Goal: Information Seeking & Learning: Find specific page/section

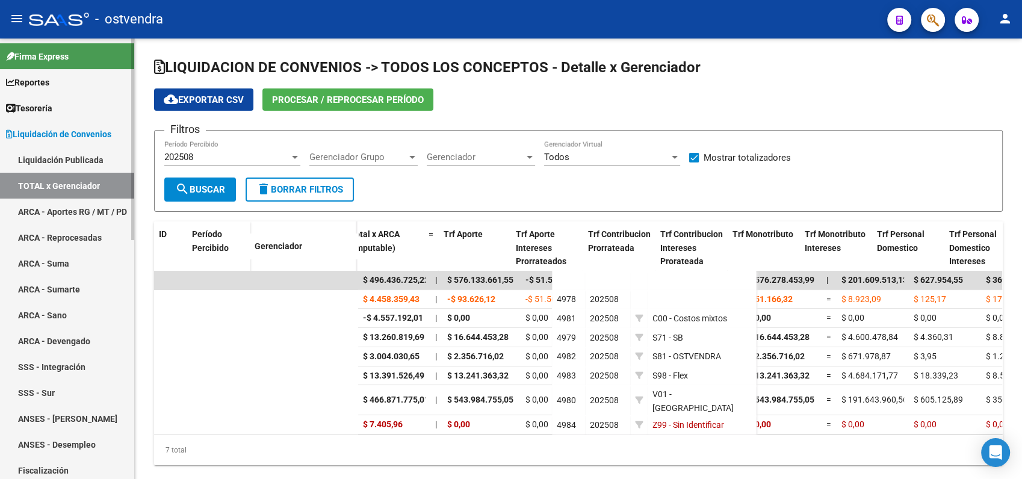
scroll to position [0, 4]
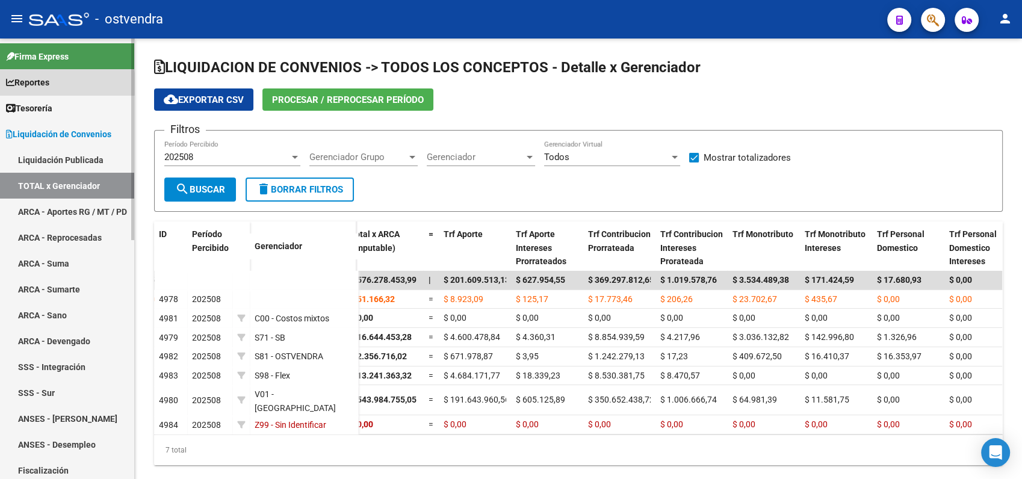
click at [39, 84] on span "Reportes" at bounding box center [27, 82] width 43 height 13
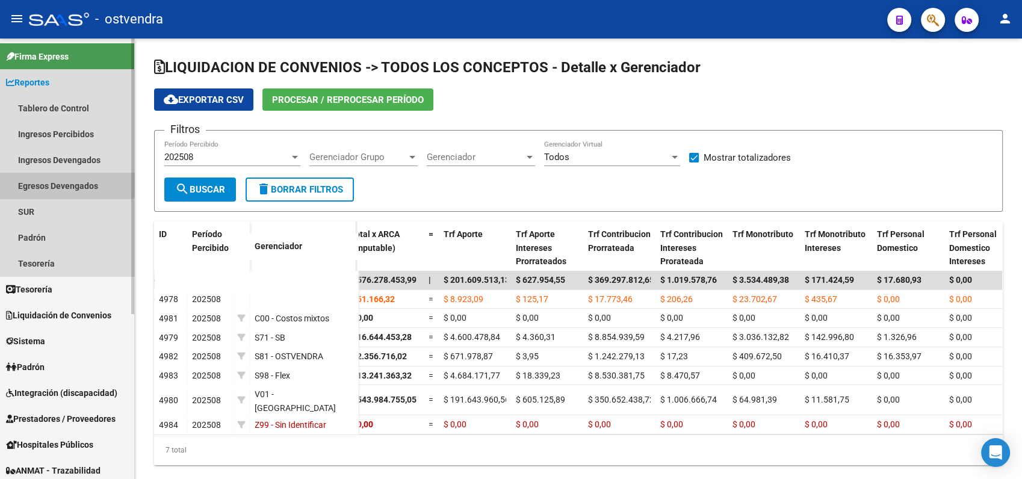
click at [65, 182] on link "Egresos Devengados" at bounding box center [67, 186] width 134 height 26
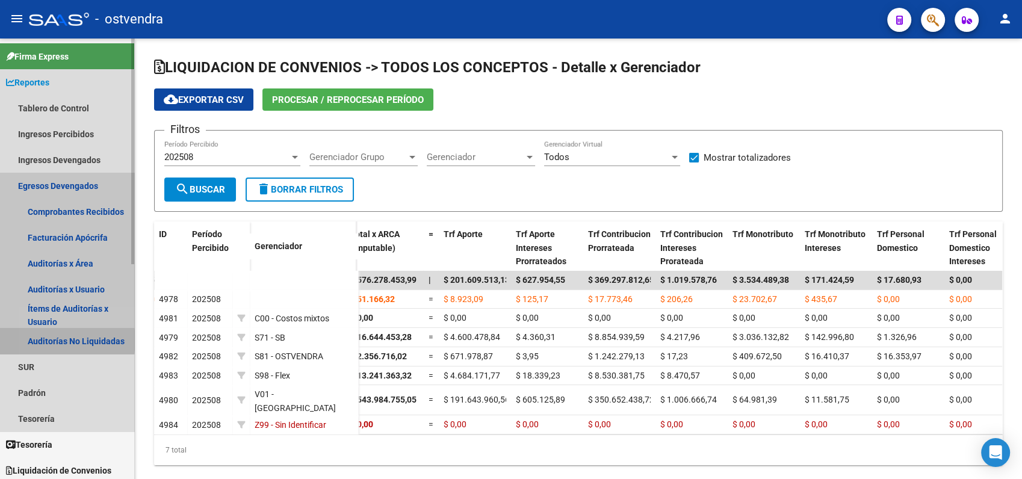
click at [53, 340] on link "Auditorías No Liquidadas" at bounding box center [67, 341] width 134 height 26
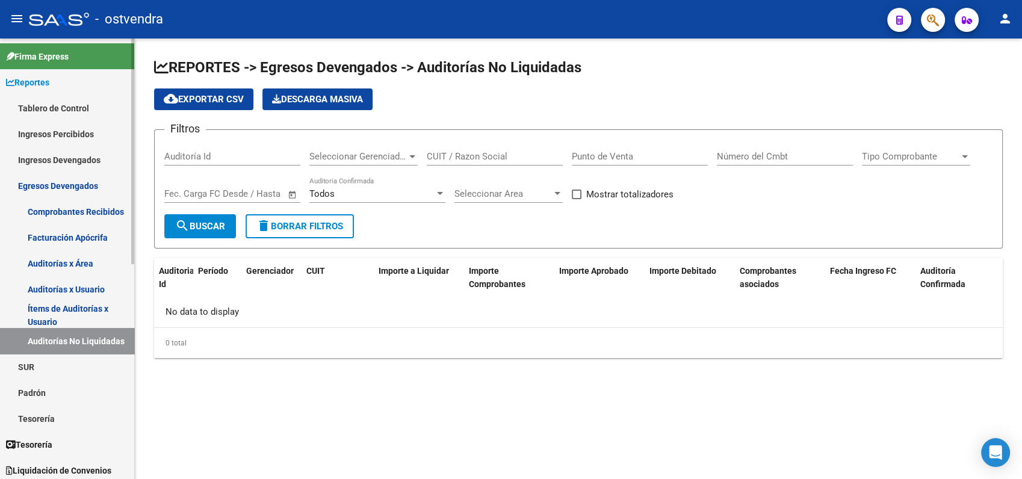
checkbox input "true"
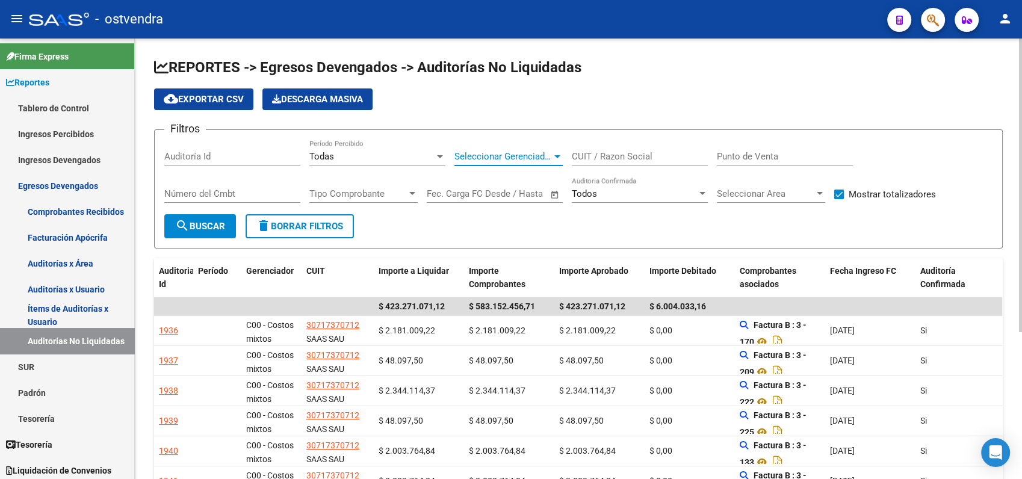
click at [524, 152] on span "Seleccionar Gerenciador" at bounding box center [503, 156] width 98 height 11
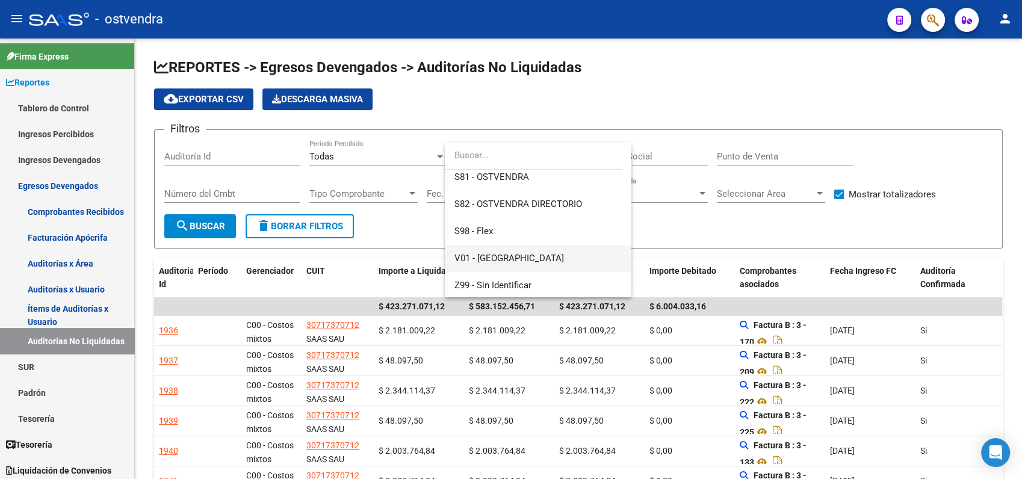
scroll to position [144, 0]
click at [510, 258] on span "V01 - [GEOGRAPHIC_DATA]" at bounding box center [537, 256] width 167 height 27
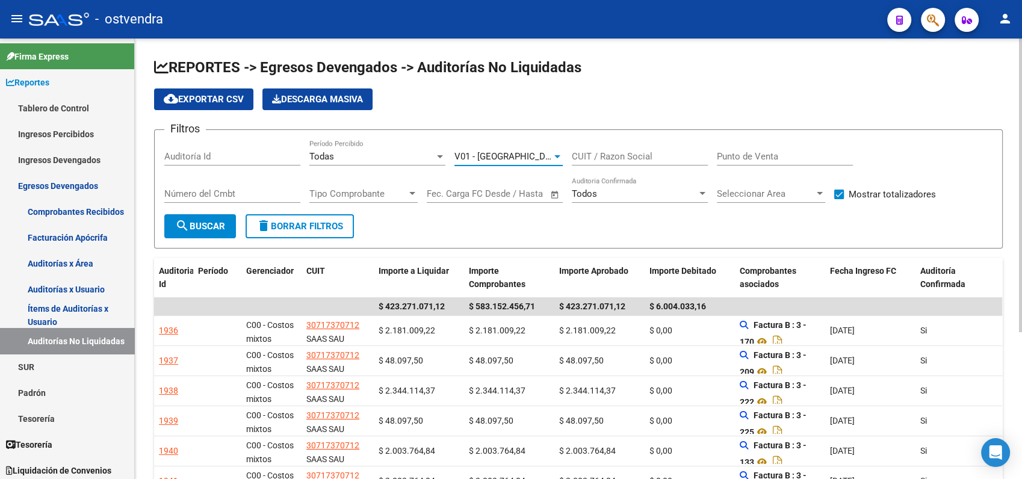
click at [204, 229] on span "search Buscar" at bounding box center [200, 226] width 50 height 11
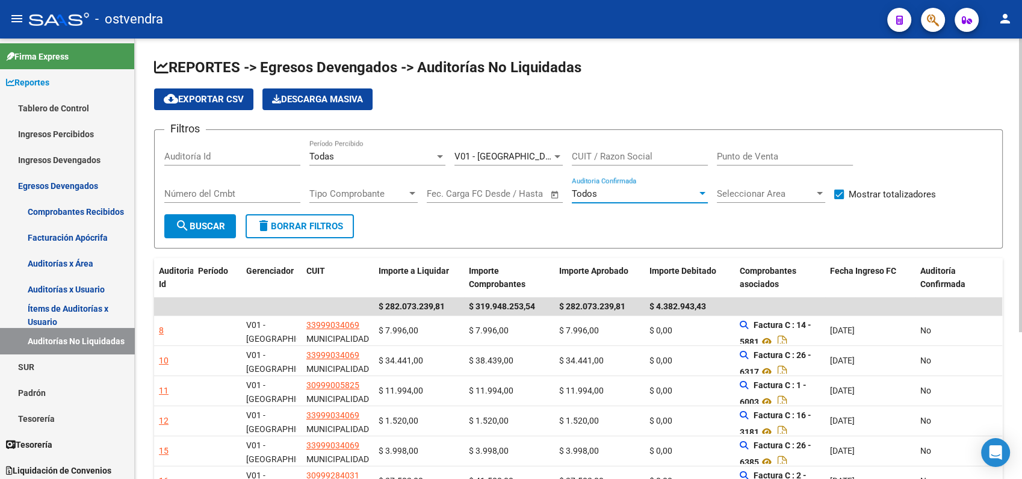
click at [650, 191] on div "Todos" at bounding box center [634, 193] width 125 height 11
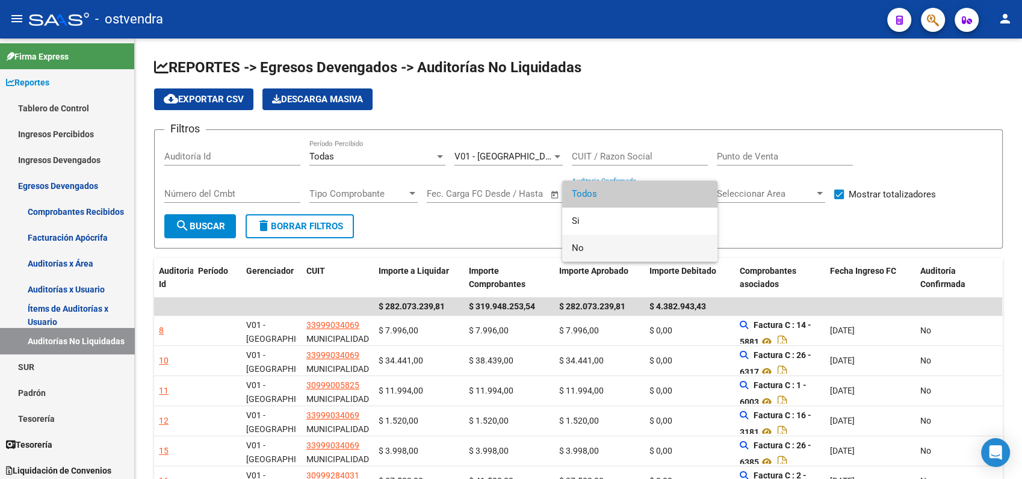
click at [575, 250] on span "No" at bounding box center [640, 248] width 136 height 27
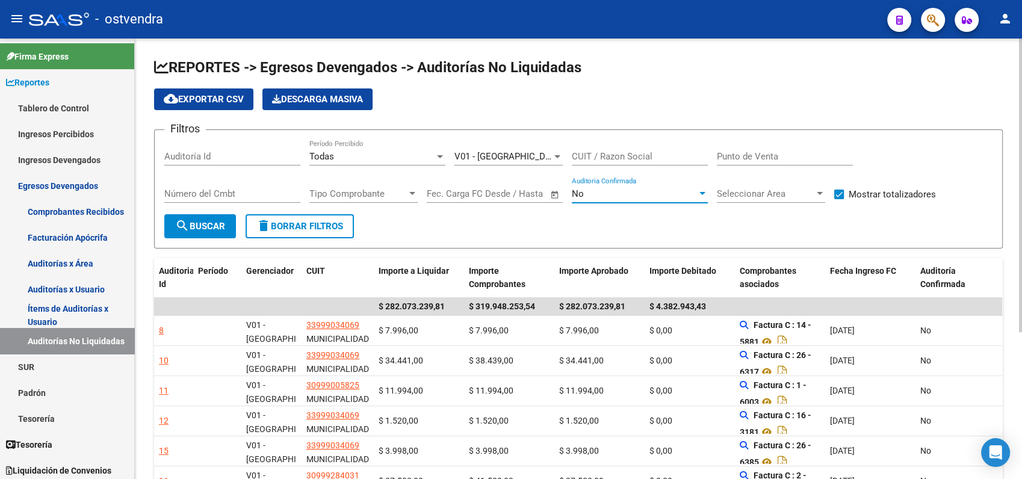
click at [215, 228] on span "search Buscar" at bounding box center [200, 226] width 50 height 11
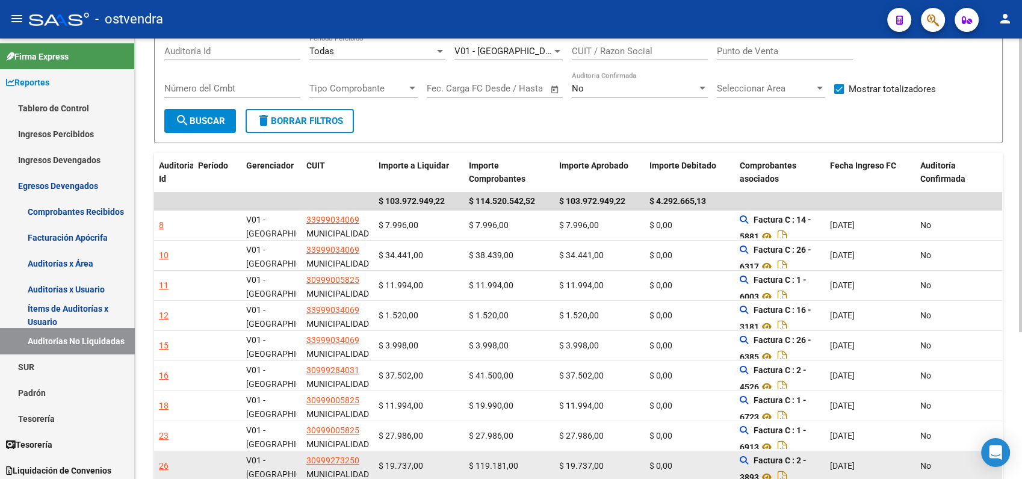
scroll to position [0, 0]
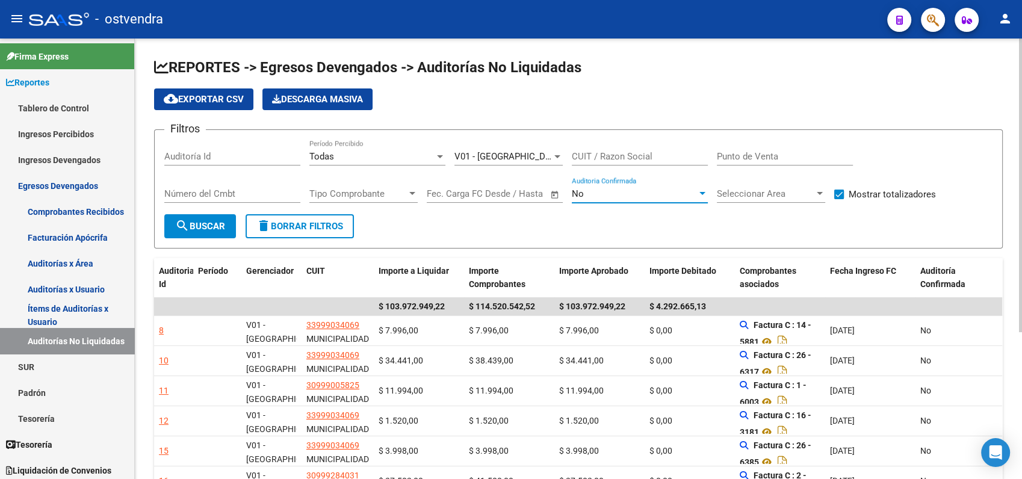
click at [594, 193] on div "No" at bounding box center [634, 193] width 125 height 11
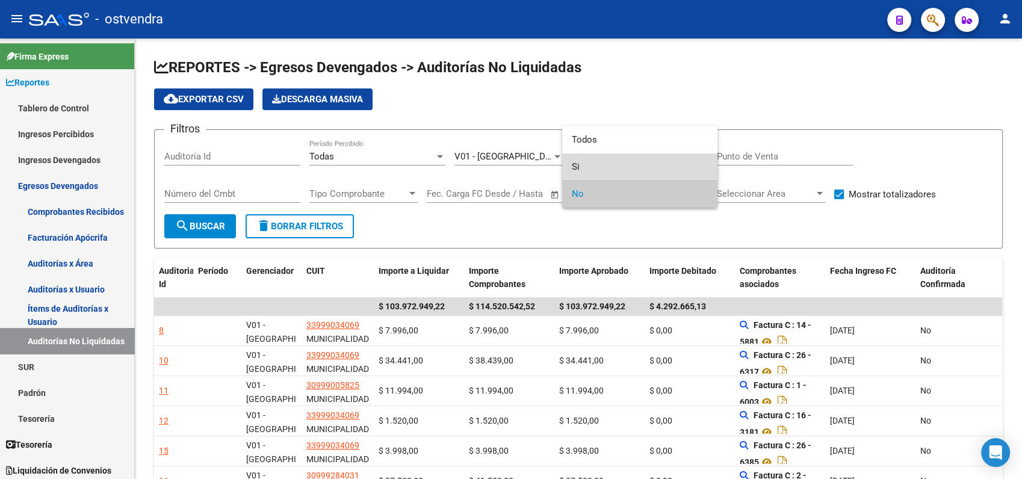
click at [589, 169] on span "Si" at bounding box center [640, 167] width 136 height 27
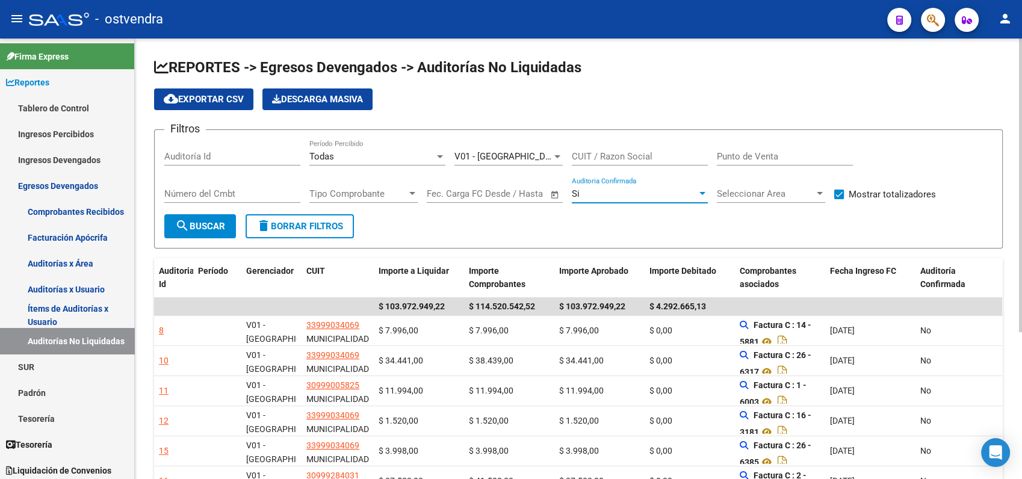
click at [181, 235] on button "search Buscar" at bounding box center [200, 226] width 72 height 24
click at [587, 188] on div "Si" at bounding box center [634, 193] width 125 height 11
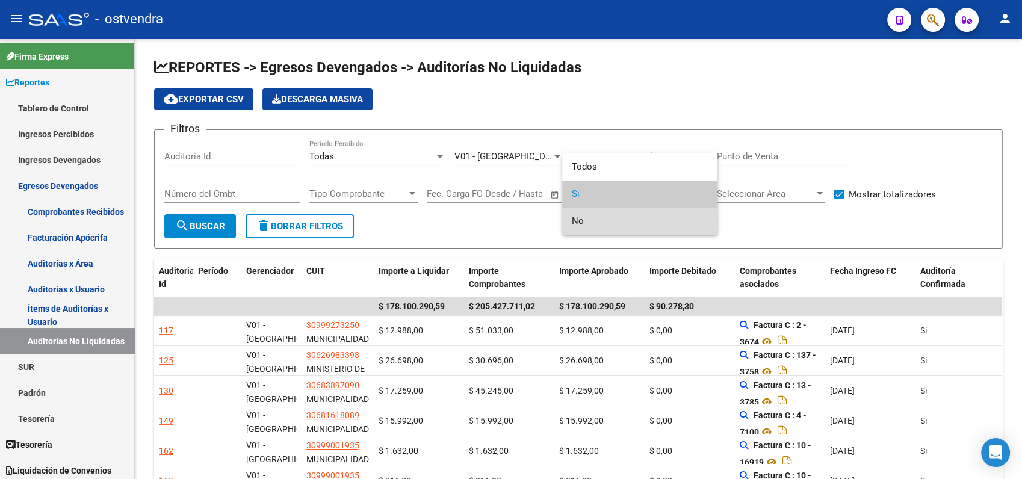
click at [586, 223] on span "No" at bounding box center [640, 221] width 136 height 27
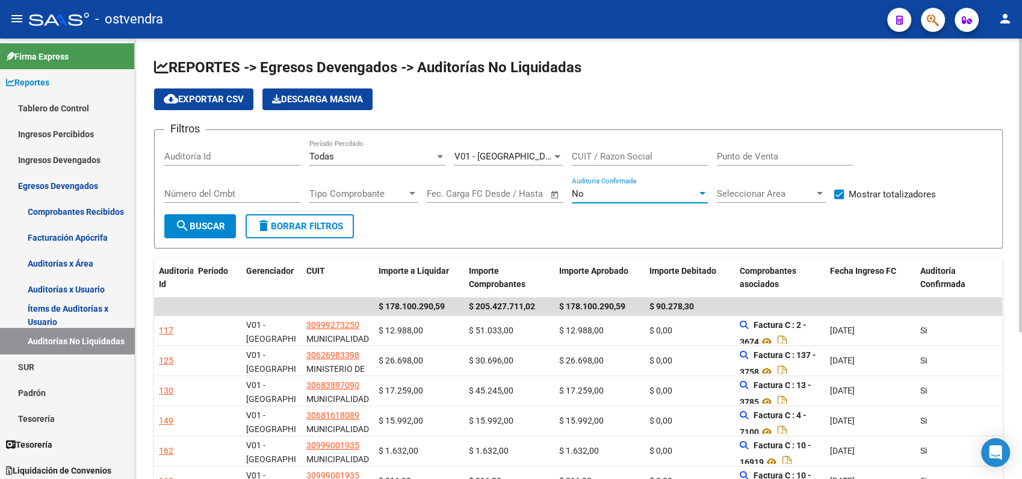
click at [220, 226] on span "search Buscar" at bounding box center [200, 226] width 50 height 11
click at [855, 271] on span "Fecha Ingreso FC" at bounding box center [863, 271] width 66 height 10
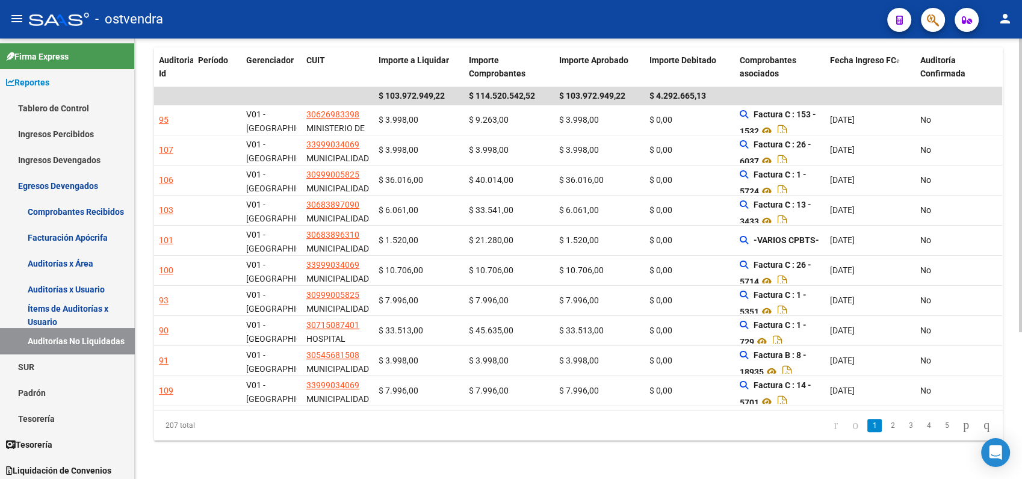
scroll to position [221, 0]
click at [848, 55] on span "Fecha Ingreso FC" at bounding box center [863, 60] width 66 height 10
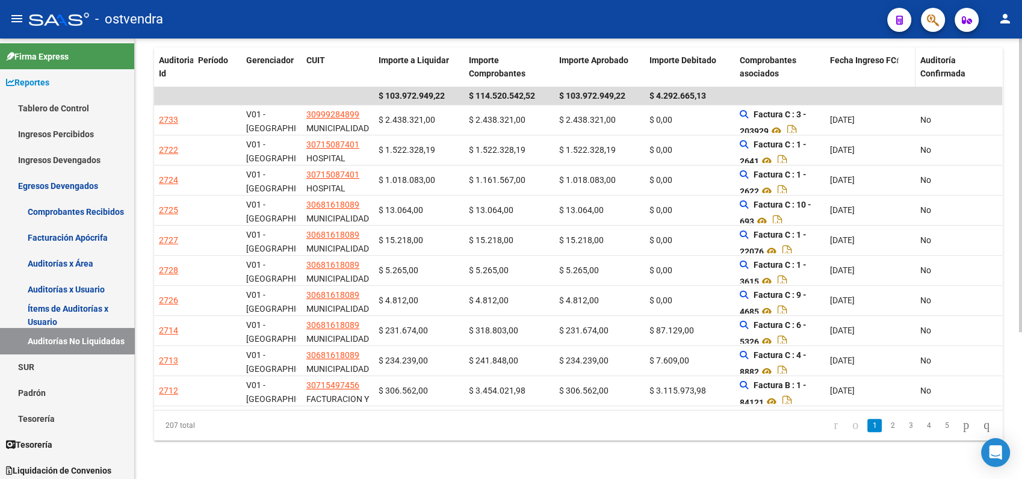
click at [849, 55] on span "Fecha Ingreso FC" at bounding box center [863, 60] width 66 height 10
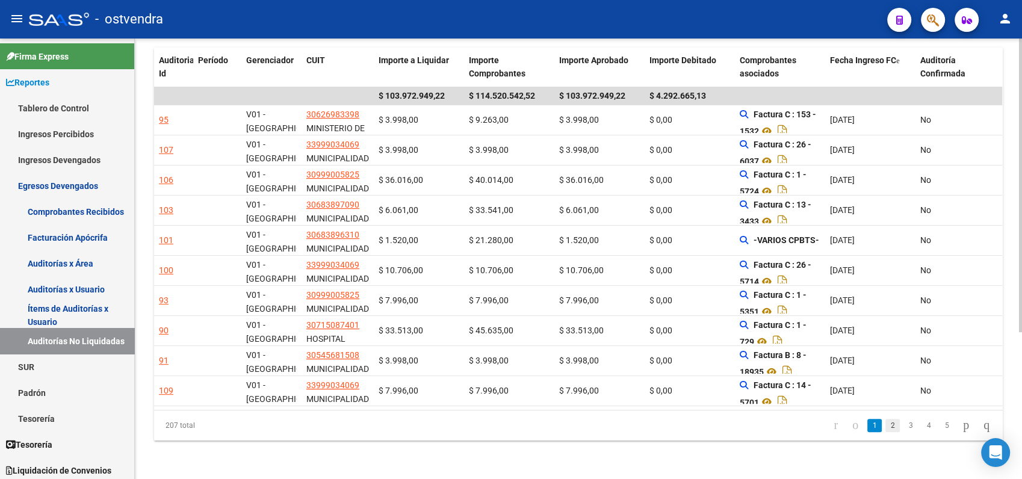
click at [886, 425] on link "2" at bounding box center [893, 425] width 14 height 13
click at [904, 426] on link "3" at bounding box center [911, 425] width 14 height 13
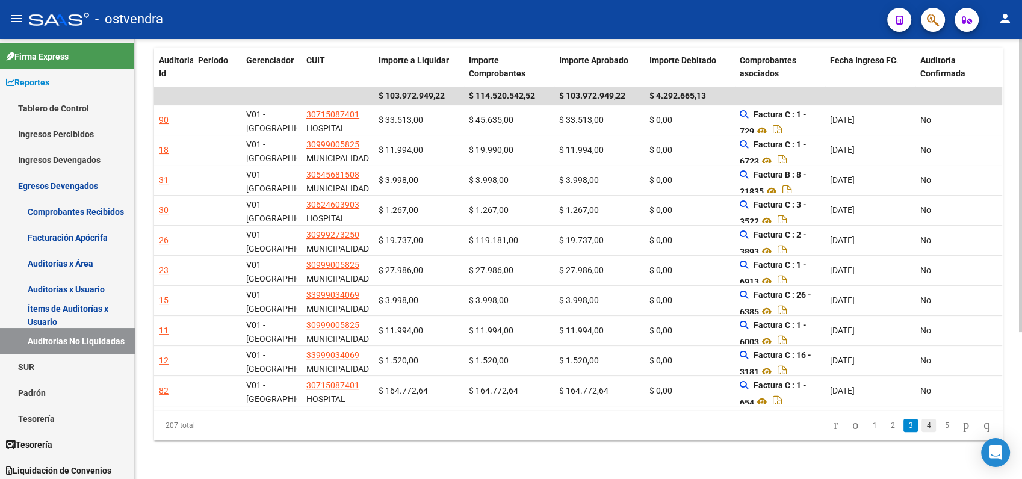
click at [922, 428] on link "4" at bounding box center [929, 425] width 14 height 13
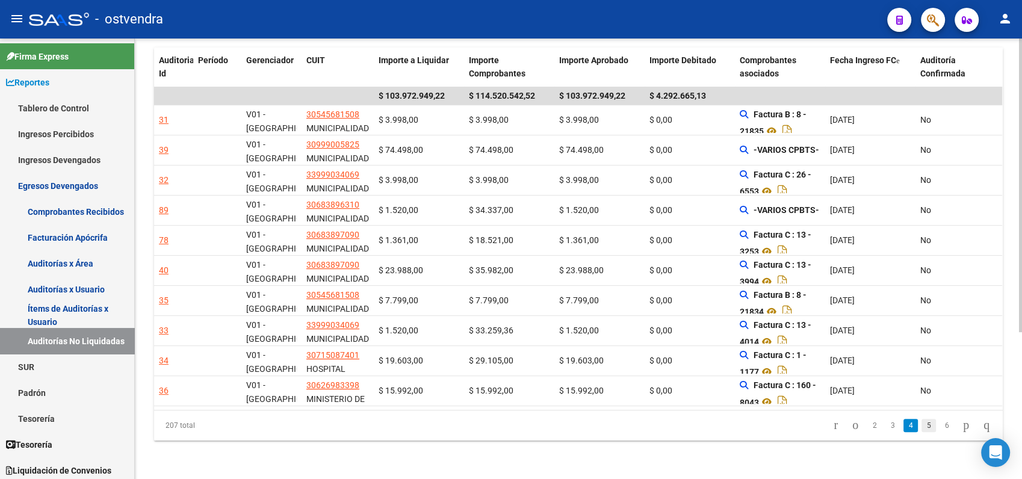
click at [922, 424] on link "5" at bounding box center [929, 425] width 14 height 13
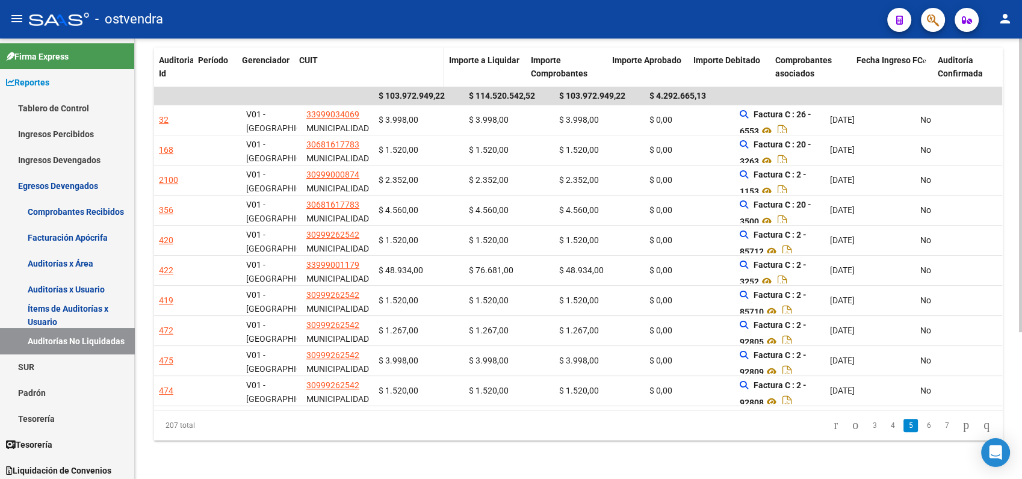
drag, startPoint x: 373, startPoint y: 53, endPoint x: 424, endPoint y: 70, distance: 54.6
click at [477, 64] on div "Auditoria Id Período Gerenciador CUIT Importe a Liquidar Importe Comprobantes I…" at bounding box center [625, 68] width 942 height 40
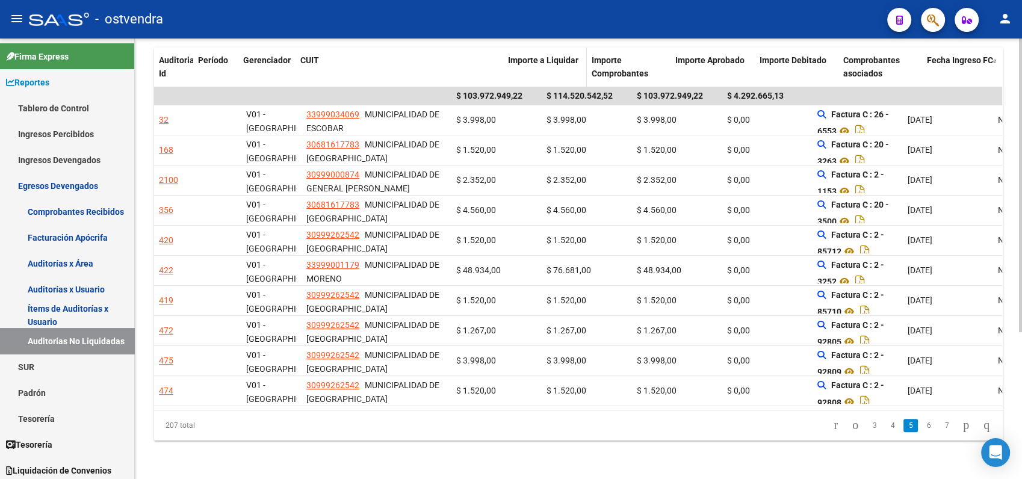
drag, startPoint x: 449, startPoint y: 57, endPoint x: 533, endPoint y: 66, distance: 84.1
click at [533, 66] on div "Auditoria Id Período Gerenciador CUIT Importe a Liquidar Importe Comprobantes I…" at bounding box center [664, 68] width 1020 height 40
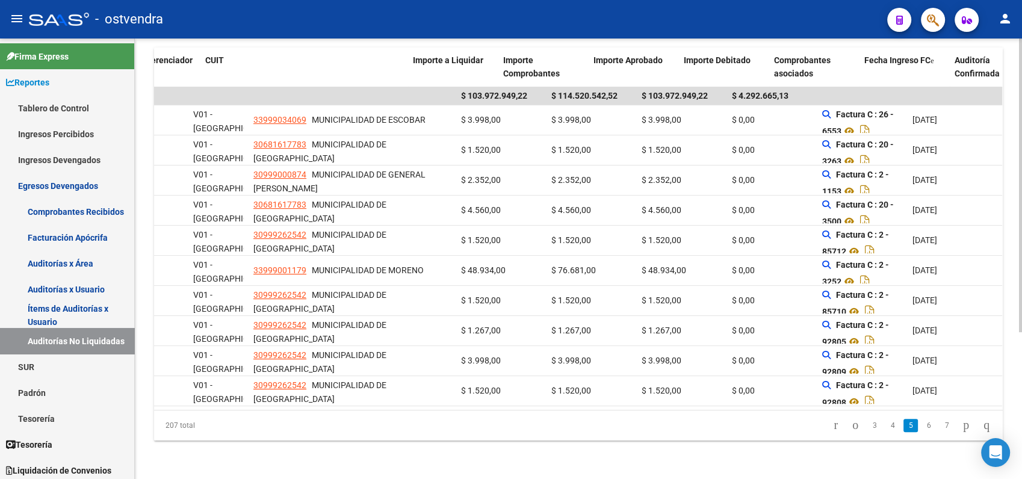
scroll to position [0, 103]
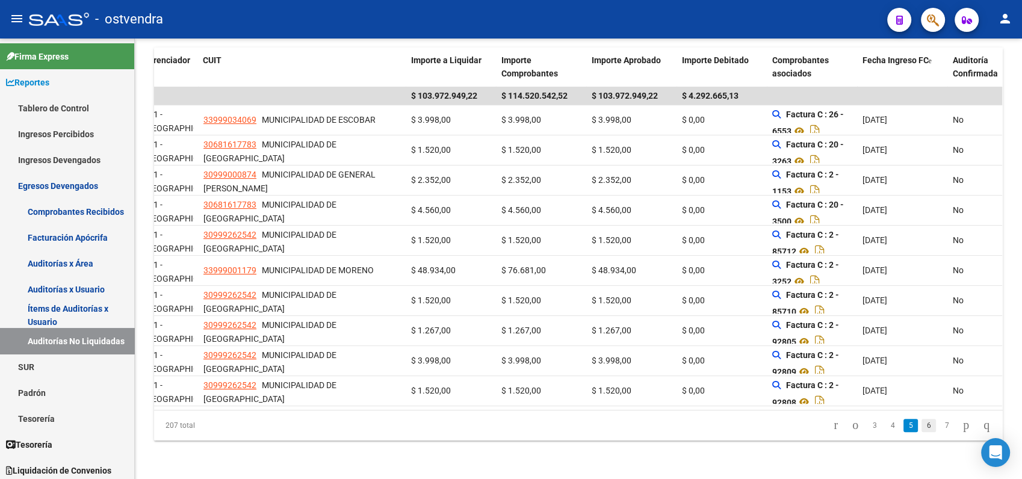
click at [922, 424] on link "6" at bounding box center [929, 425] width 14 height 13
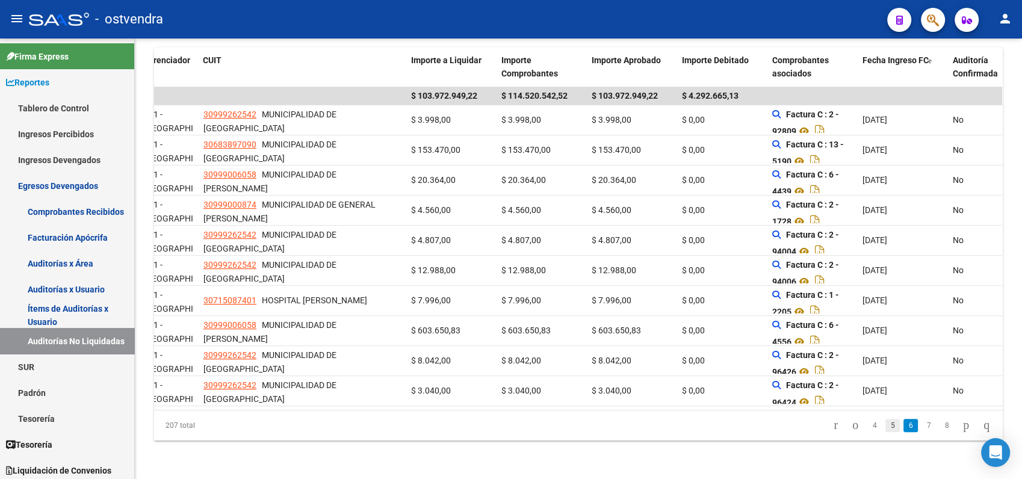
click at [886, 429] on link "5" at bounding box center [893, 425] width 14 height 13
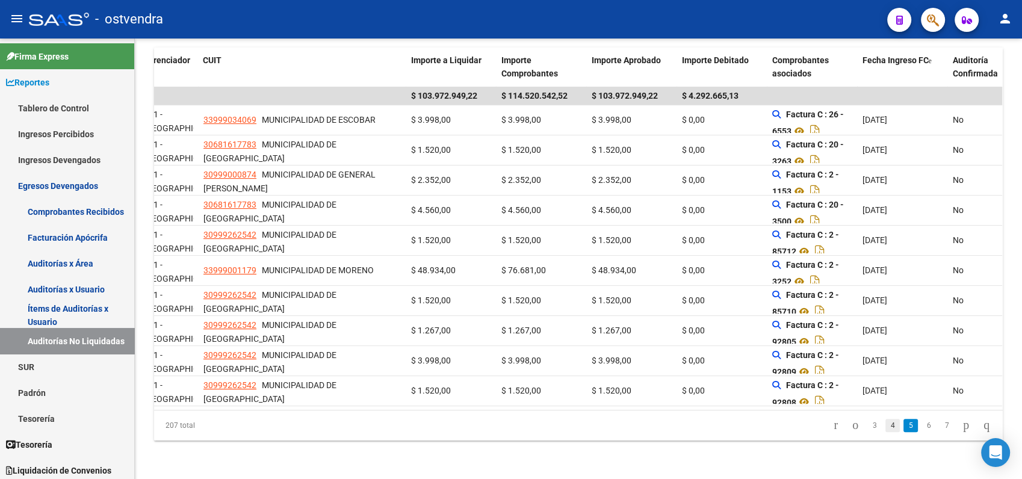
click at [886, 429] on link "4" at bounding box center [893, 425] width 14 height 13
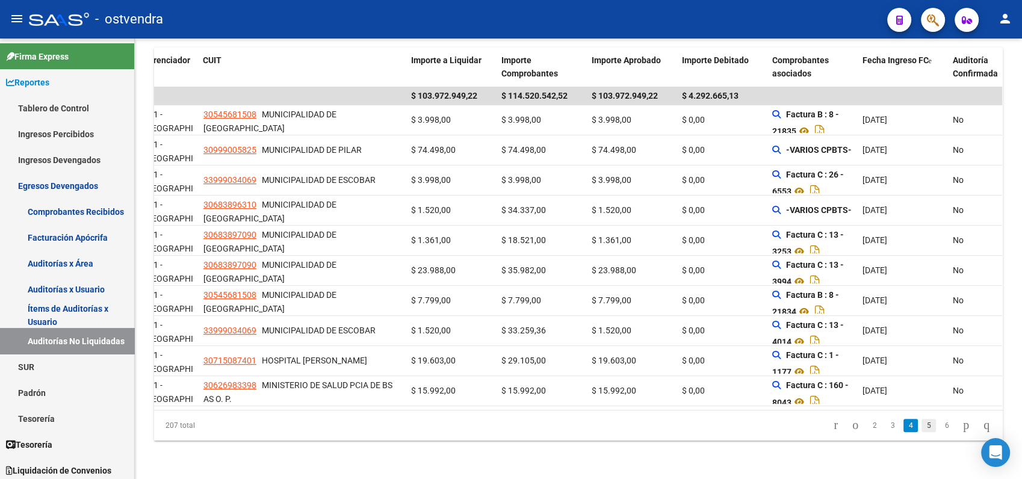
click at [922, 427] on link "5" at bounding box center [929, 425] width 14 height 13
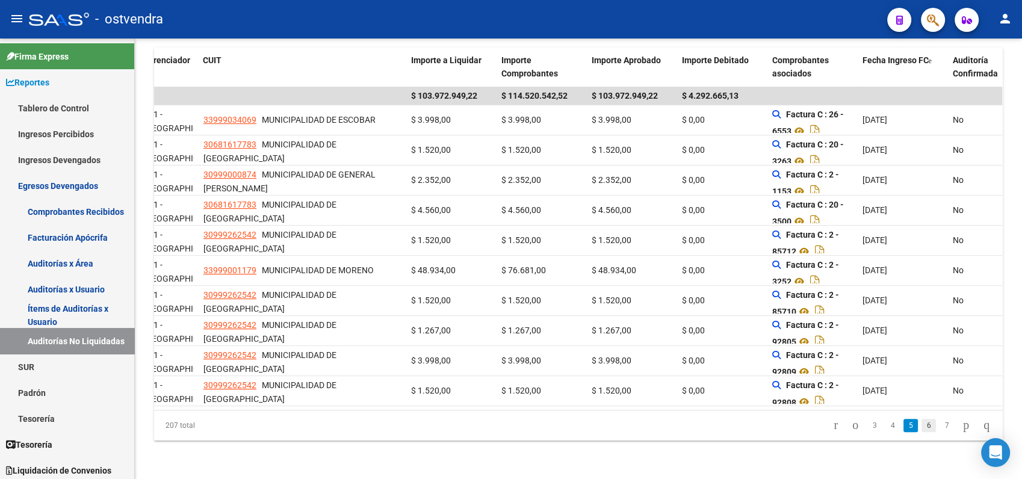
click at [922, 421] on link "6" at bounding box center [929, 425] width 14 height 13
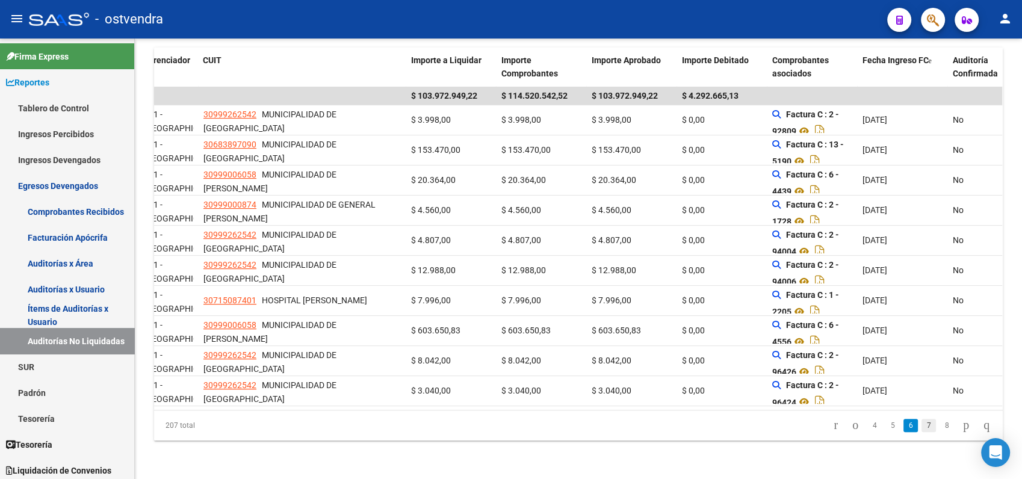
click at [922, 429] on link "7" at bounding box center [929, 425] width 14 height 13
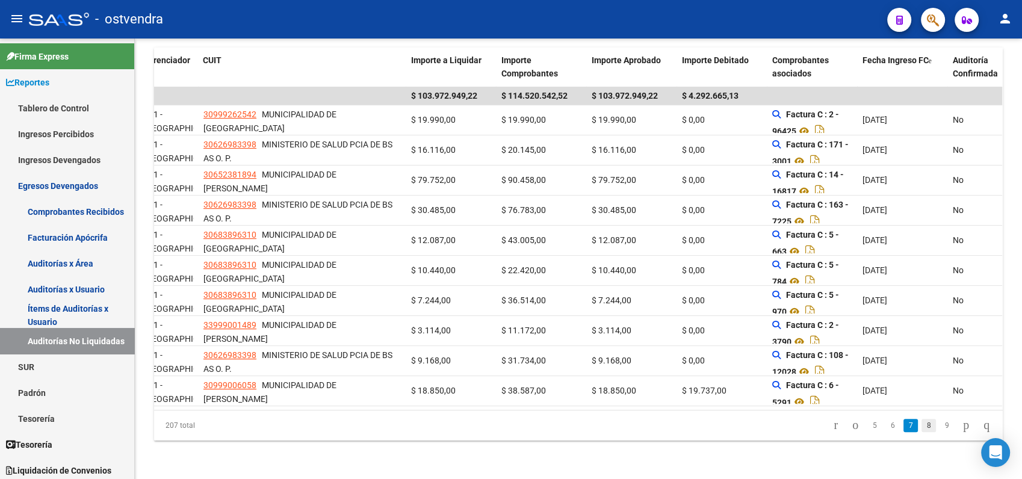
click at [922, 422] on link "8" at bounding box center [929, 425] width 14 height 13
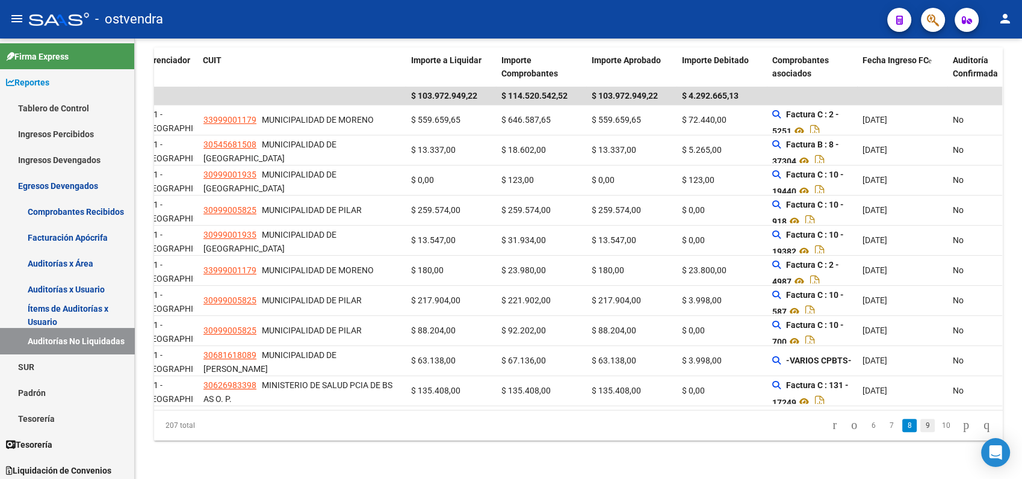
click at [920, 429] on link "9" at bounding box center [927, 425] width 14 height 13
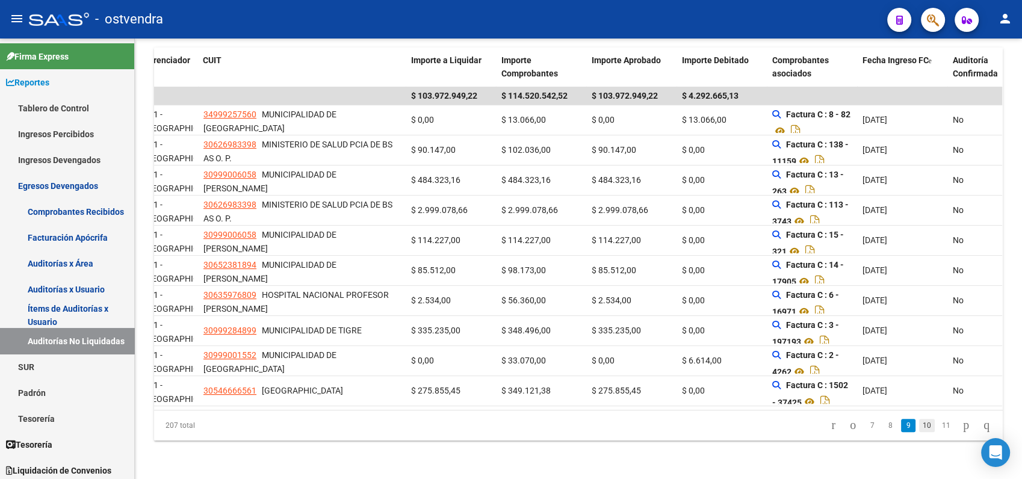
click at [920, 429] on link "10" at bounding box center [927, 425] width 16 height 13
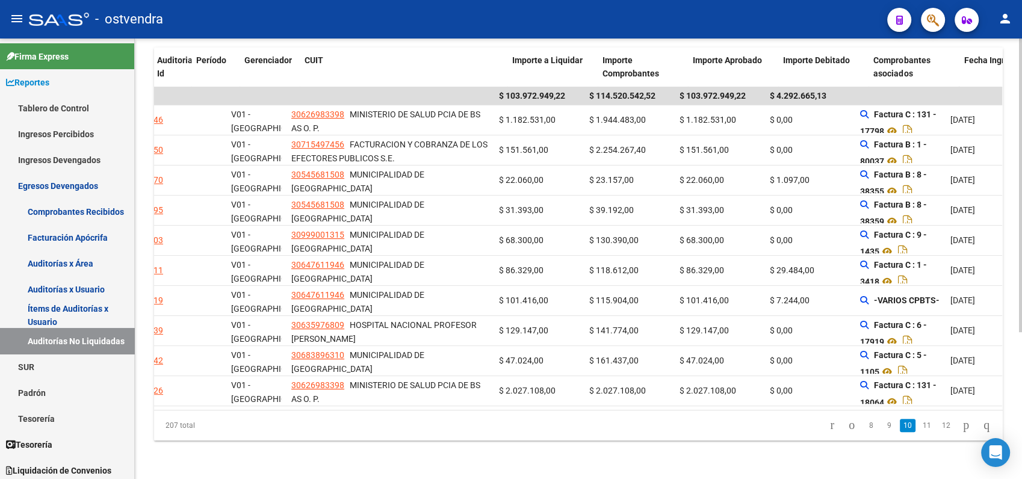
scroll to position [0, 1]
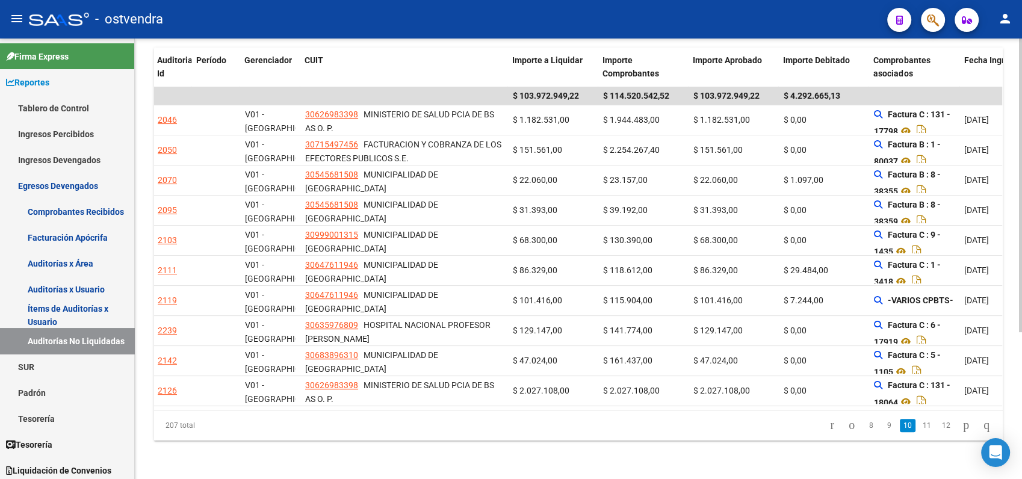
click at [696, 398] on datatable-body "$ 103.972.949,22 $ 114.520.542,52 $ 103.972.949,22 $ 4.292.665,13 2046 V01 - Vi…" at bounding box center [578, 249] width 848 height 324
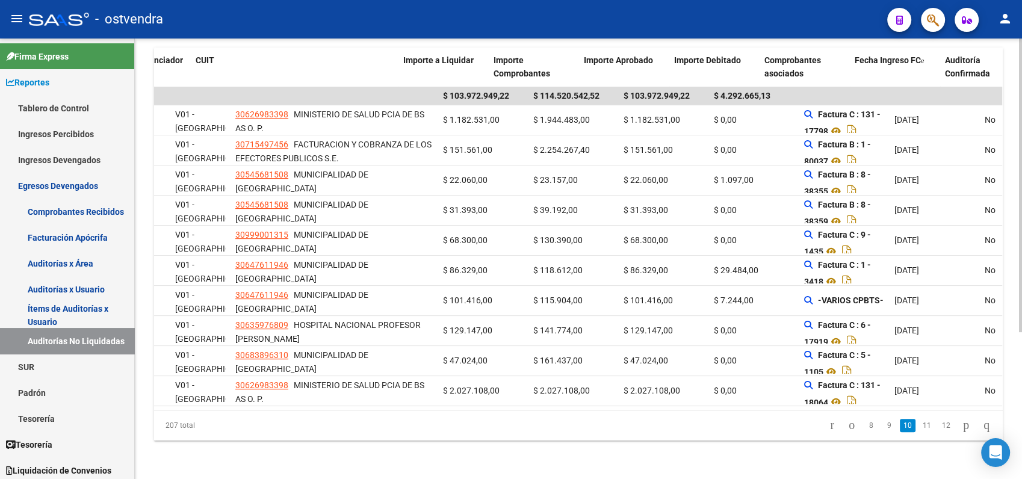
scroll to position [0, 111]
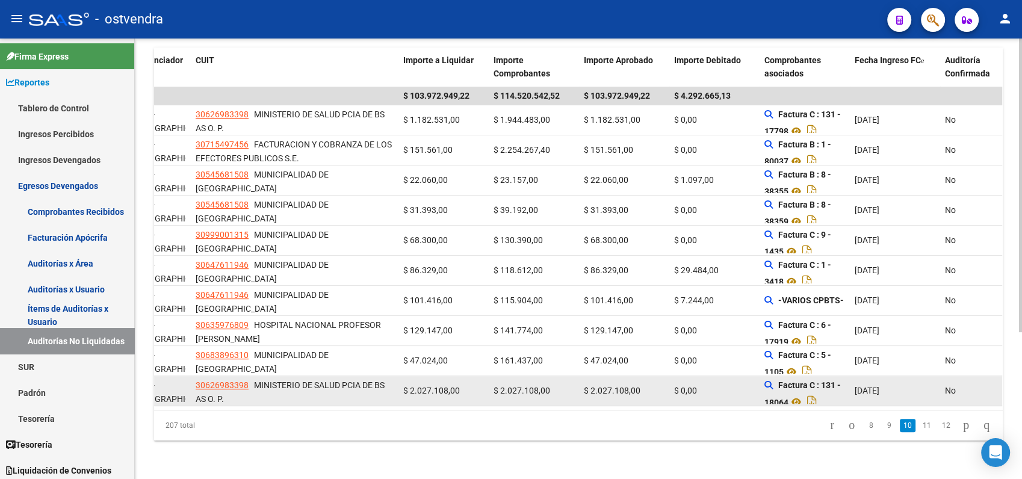
drag, startPoint x: 857, startPoint y: 377, endPoint x: 910, endPoint y: 380, distance: 53.7
click at [910, 384] on div "[DATE]" at bounding box center [895, 391] width 81 height 14
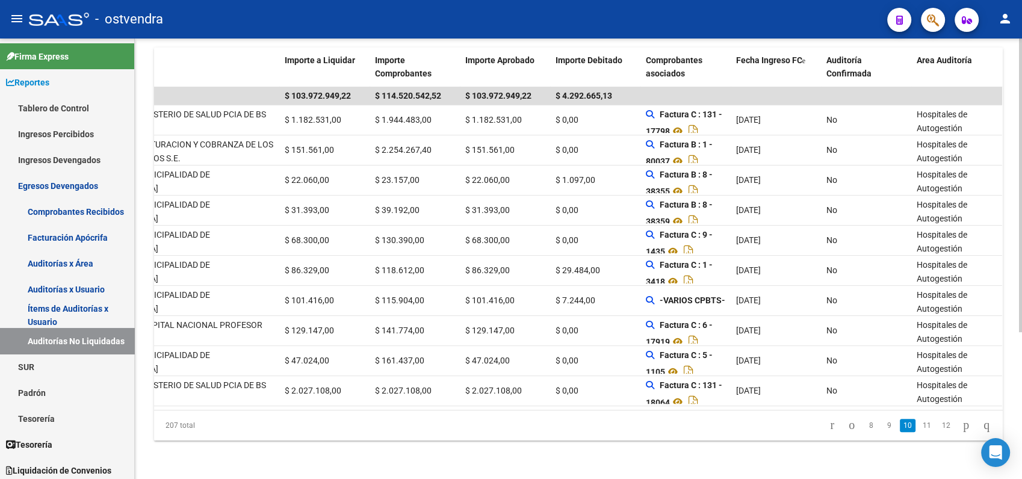
scroll to position [0, 0]
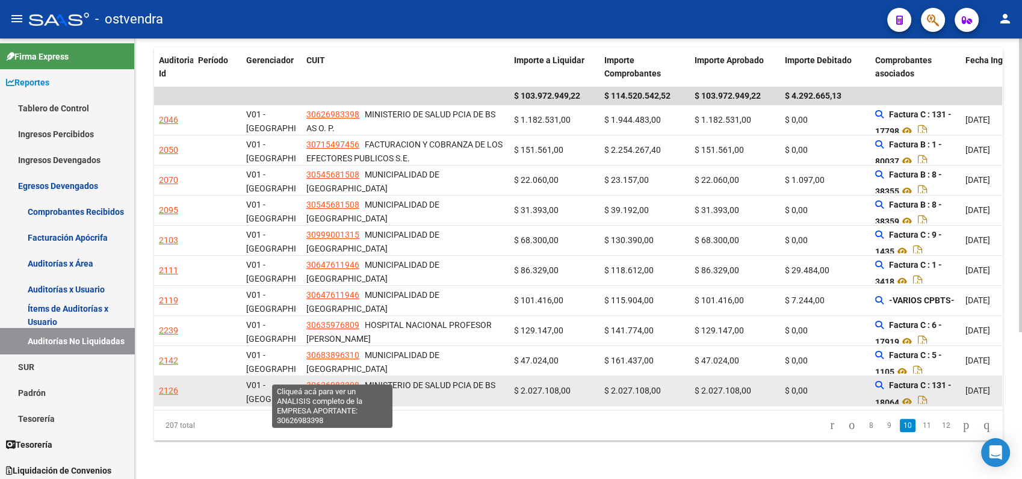
click at [333, 380] on span "30626983398" at bounding box center [332, 385] width 53 height 10
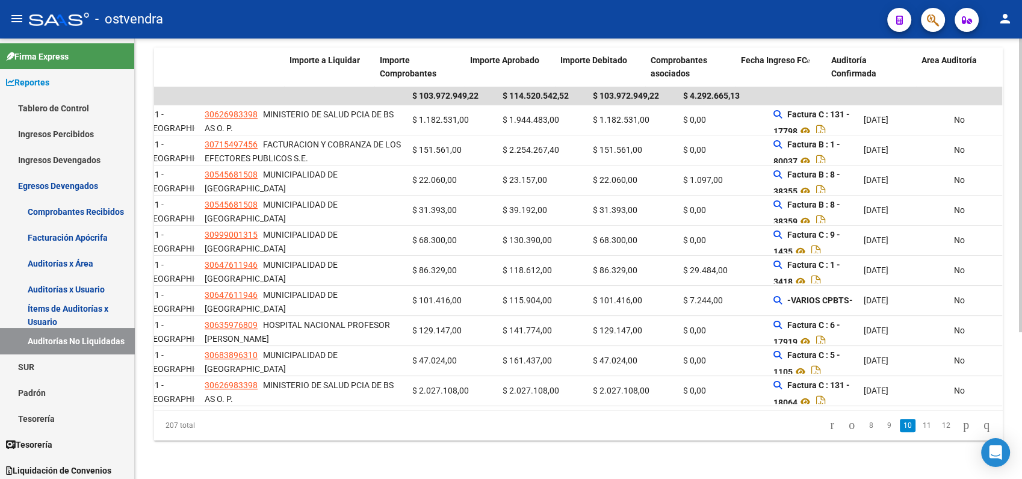
scroll to position [0, 229]
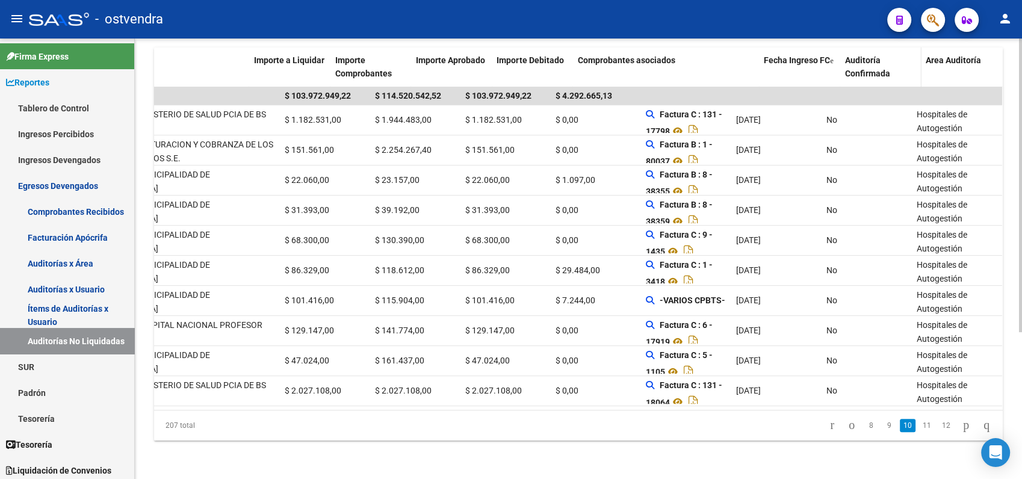
drag, startPoint x: 729, startPoint y: 57, endPoint x: 861, endPoint y: 67, distance: 132.8
click at [861, 67] on div "Auditoria Id Período Gerenciador CUIT Importe a Liquidar Importe Comprobantes I…" at bounding box center [464, 68] width 1078 height 40
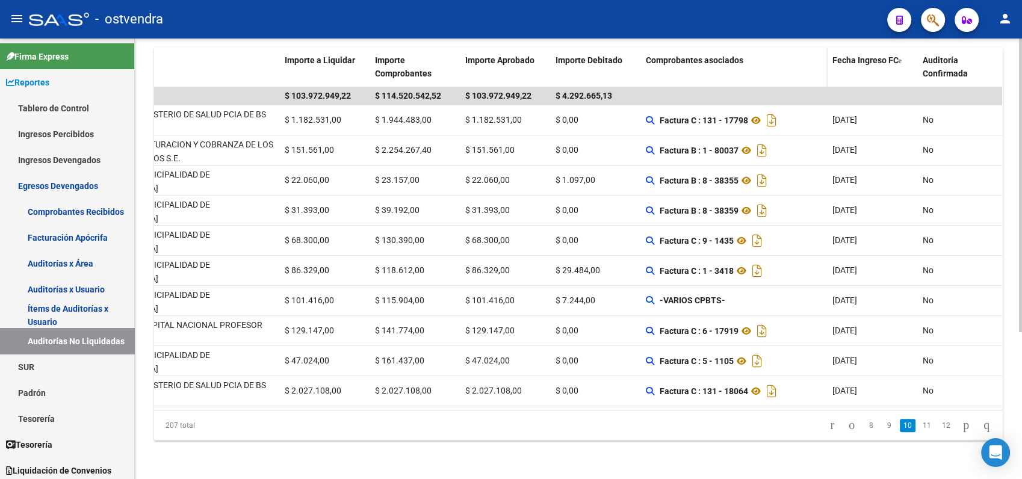
click at [751, 63] on datatable-header-cell "Comprobantes asociados" at bounding box center [734, 68] width 187 height 40
click at [747, 57] on datatable-header-cell "Comprobantes asociados" at bounding box center [734, 68] width 187 height 40
click at [693, 55] on span "Comprobantes asociados" at bounding box center [695, 60] width 98 height 10
click at [751, 70] on datatable-header-cell "Comprobantes asociados" at bounding box center [734, 68] width 187 height 40
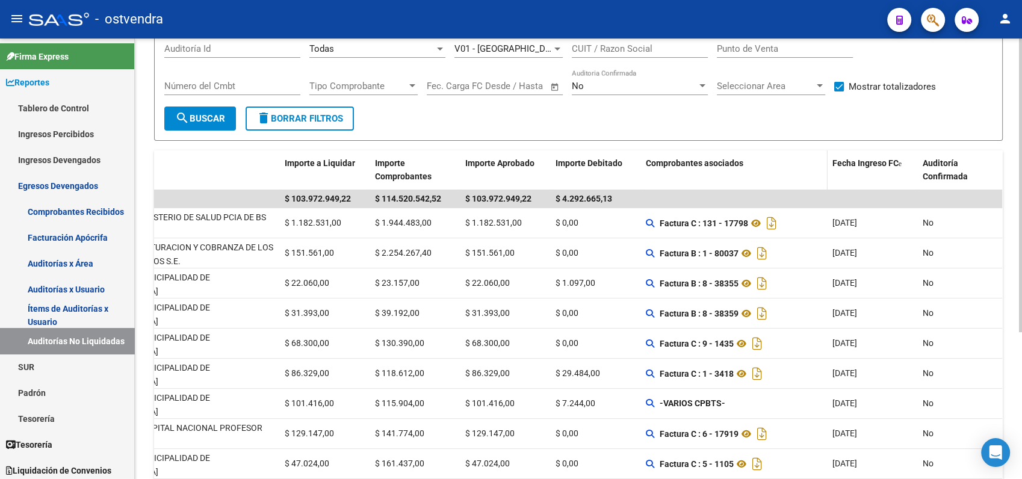
scroll to position [20, 0]
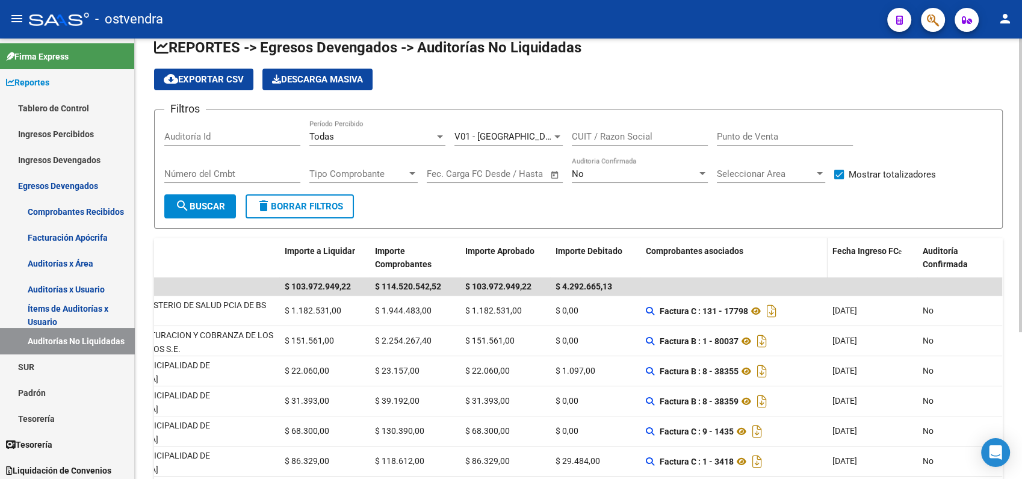
click at [698, 248] on span "Comprobantes asociados" at bounding box center [695, 251] width 98 height 10
click at [752, 262] on datatable-header-cell "Comprobantes asociados" at bounding box center [734, 258] width 187 height 40
click at [730, 251] on span "Comprobantes asociados" at bounding box center [695, 251] width 98 height 10
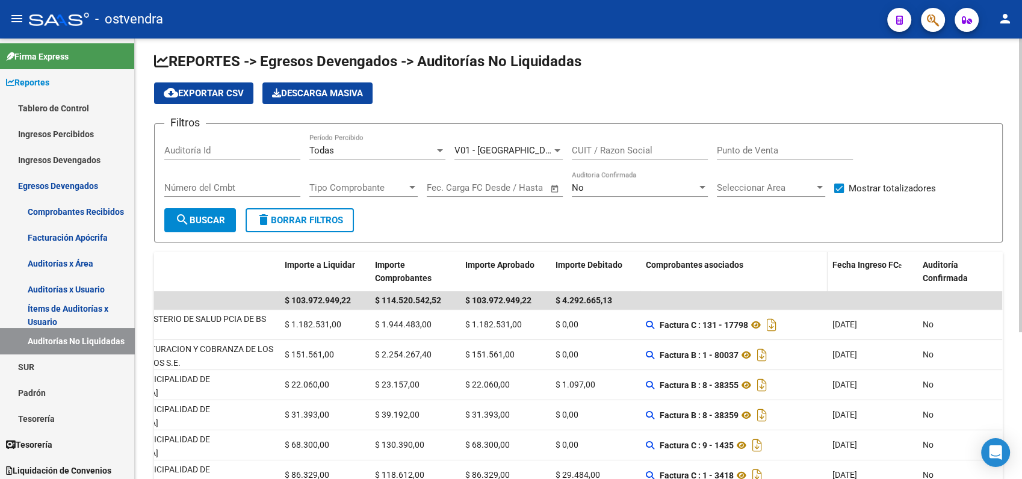
scroll to position [0, 0]
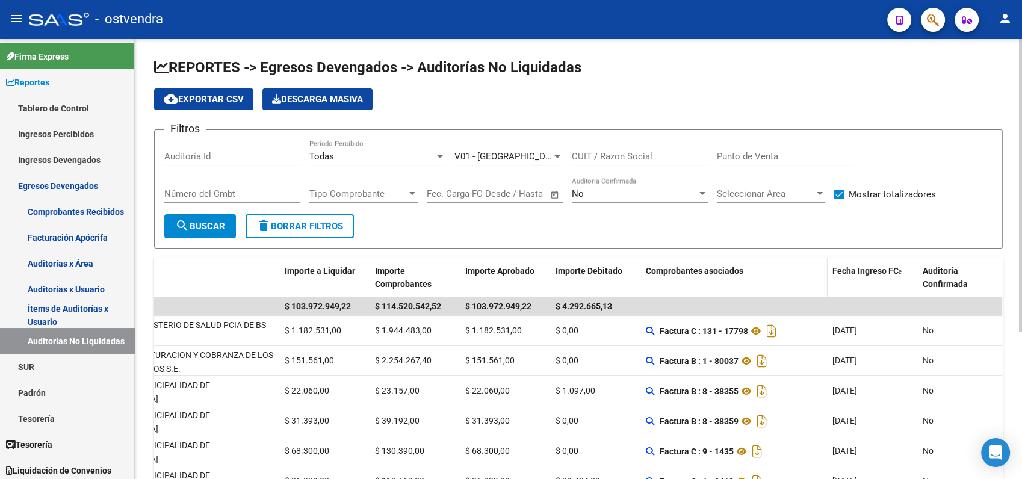
click at [704, 270] on span "Comprobantes asociados" at bounding box center [695, 271] width 98 height 10
click at [626, 272] on div "Importe Debitado" at bounding box center [596, 271] width 81 height 14
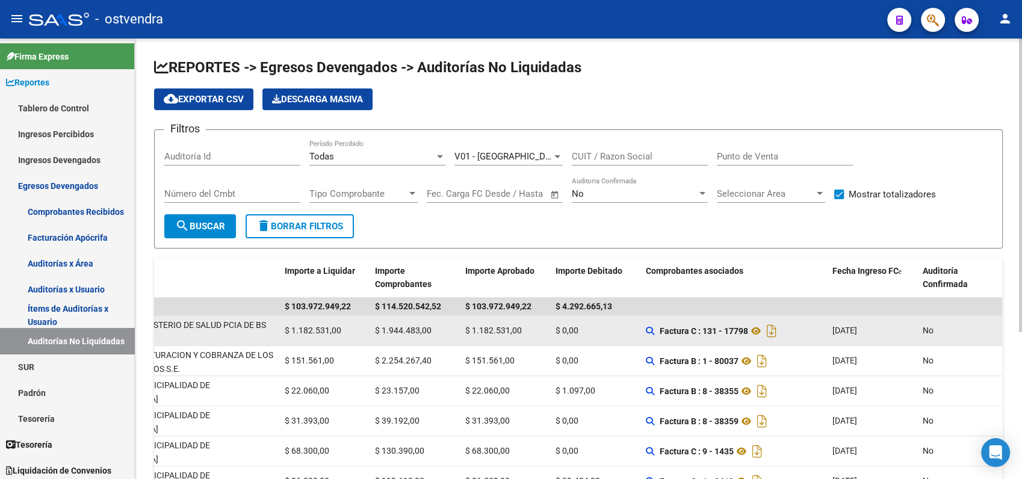
click at [696, 335] on div "Factura C : 131 - 17798" at bounding box center [734, 330] width 177 height 19
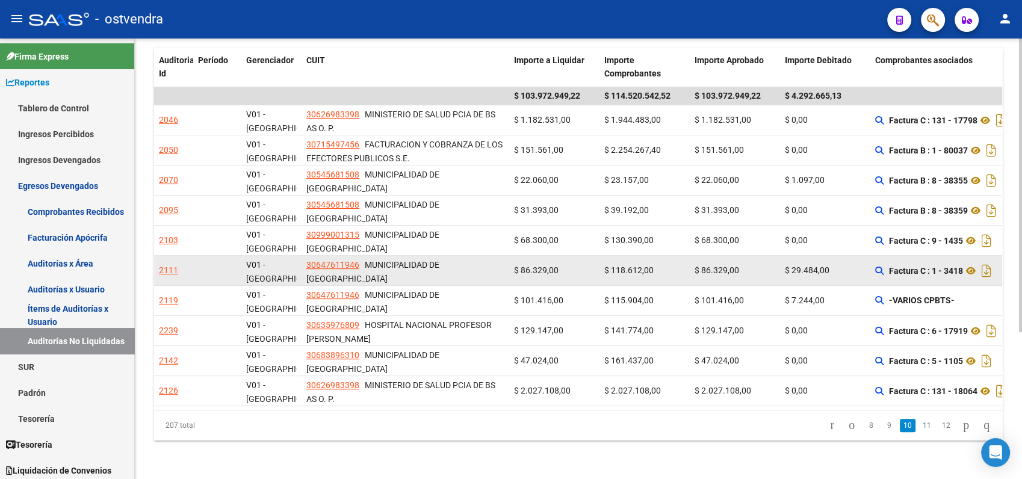
click at [547, 256] on datatable-body-cell "$ 86.329,00" at bounding box center [554, 270] width 90 height 29
